Goal: Find specific page/section: Find specific page/section

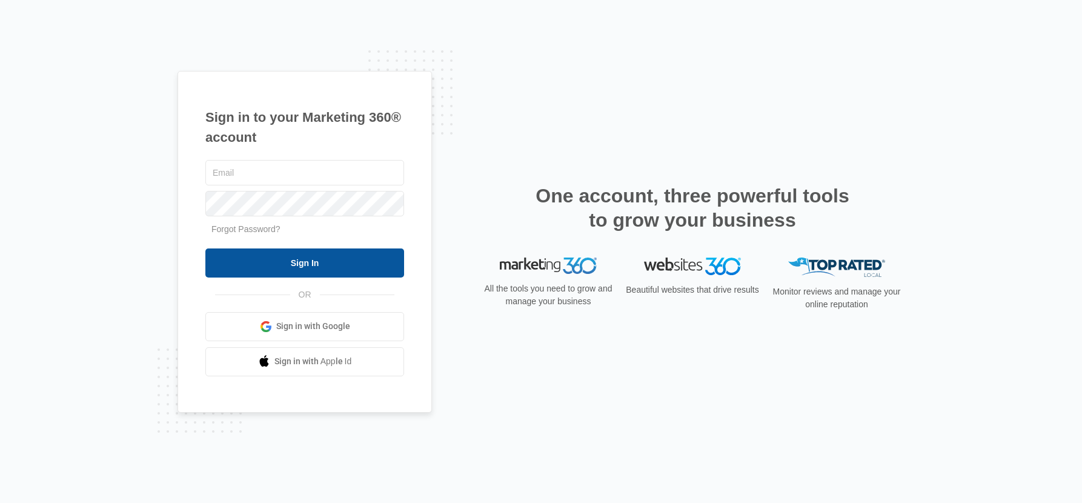
type input "[PERSON_NAME][EMAIL_ADDRESS][PERSON_NAME][DOMAIN_NAME]"
click at [292, 262] on input "Sign In" at bounding box center [304, 262] width 199 height 29
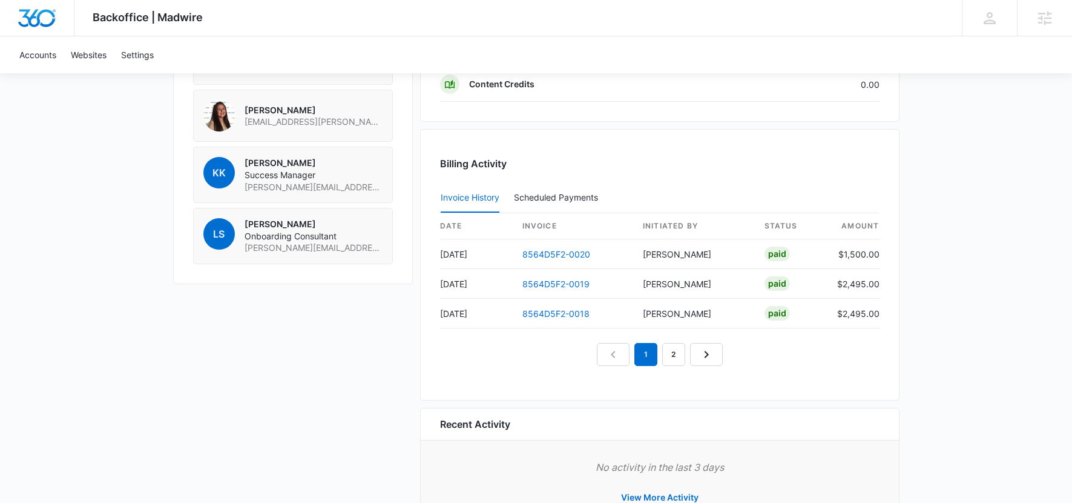
scroll to position [1129, 0]
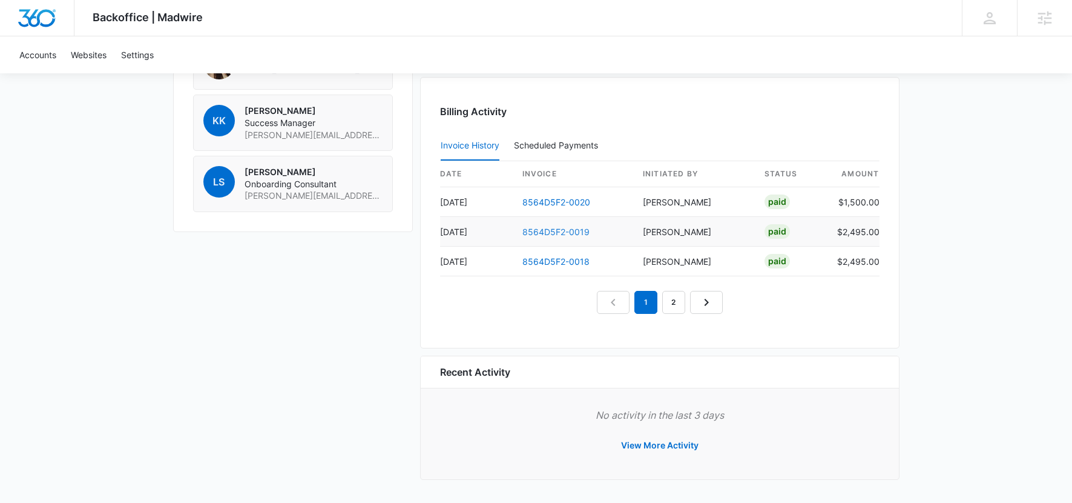
click at [557, 233] on link "8564D5F2-0019" at bounding box center [556, 231] width 67 height 10
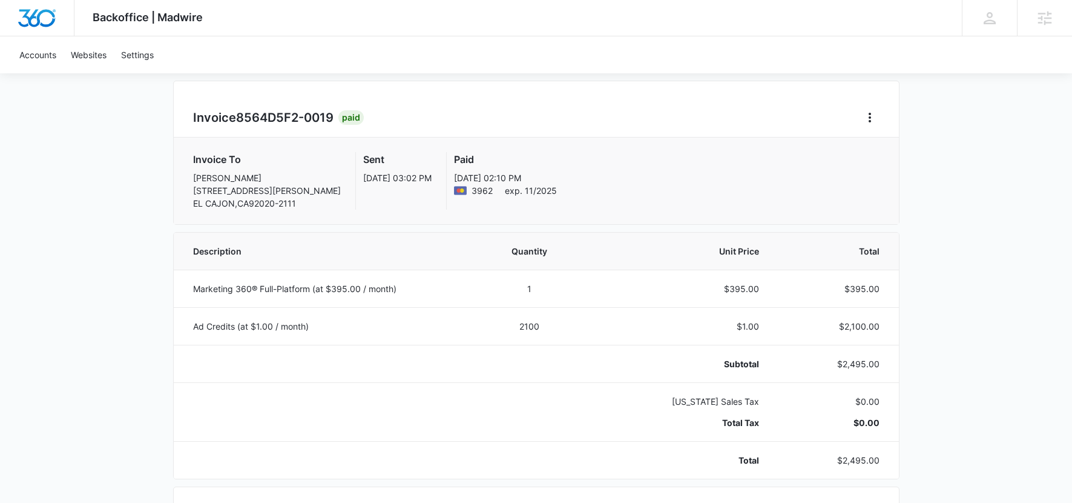
scroll to position [96, 0]
